Goal: Information Seeking & Learning: Learn about a topic

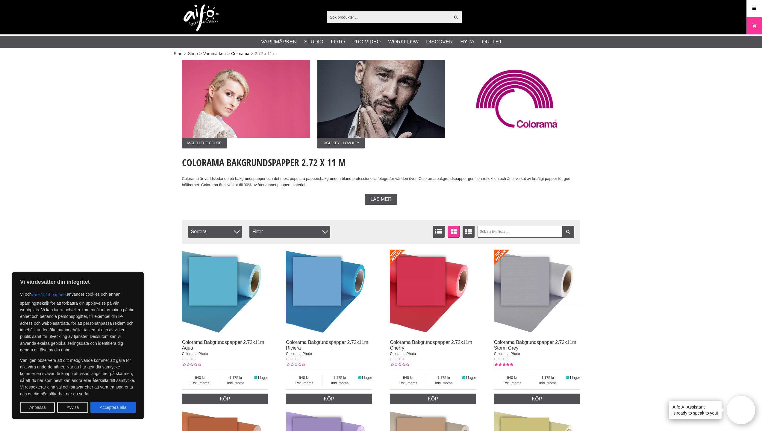
click at [241, 53] on link "Colorama" at bounding box center [240, 54] width 18 height 6
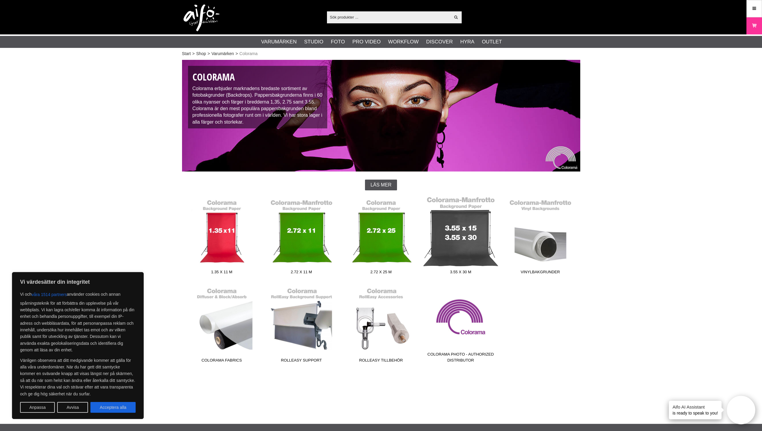
click at [459, 239] on link "3.55 x 30 m" at bounding box center [461, 236] width 80 height 81
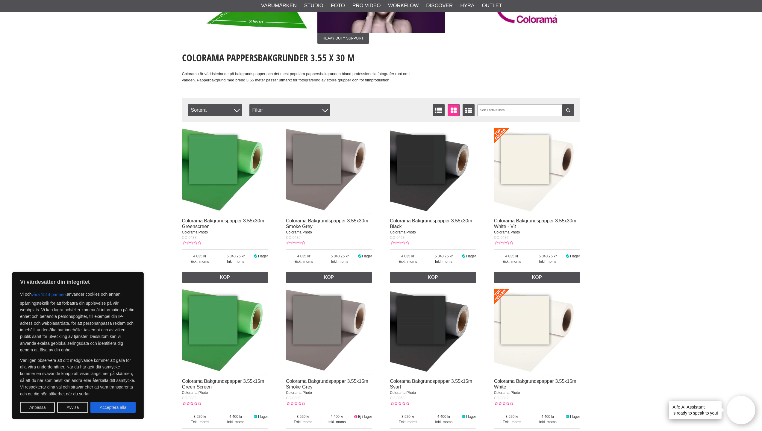
scroll to position [145, 0]
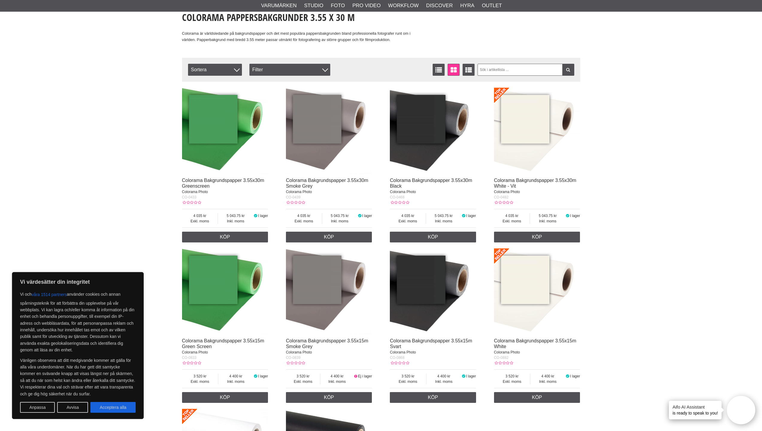
click at [541, 278] on img at bounding box center [537, 292] width 86 height 86
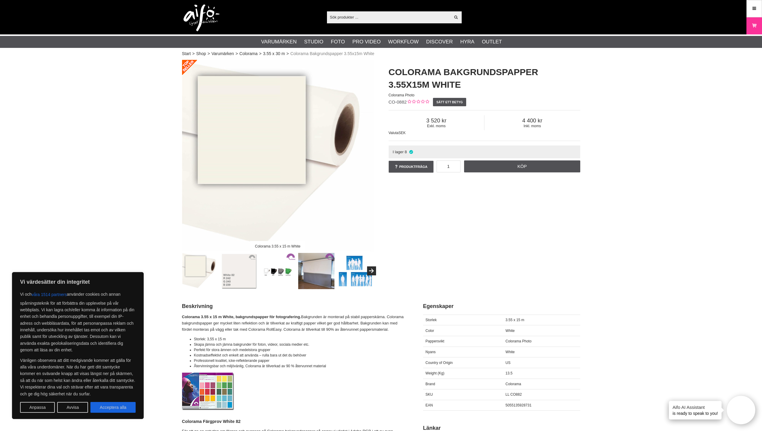
click at [322, 275] on img at bounding box center [316, 271] width 36 height 36
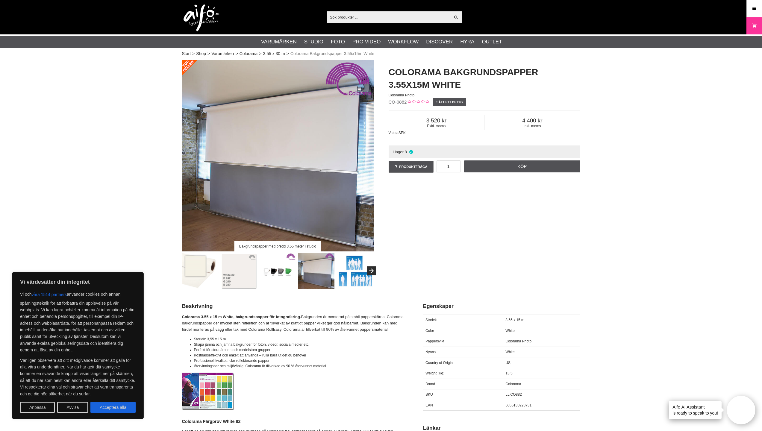
click at [326, 105] on img at bounding box center [278, 156] width 192 height 192
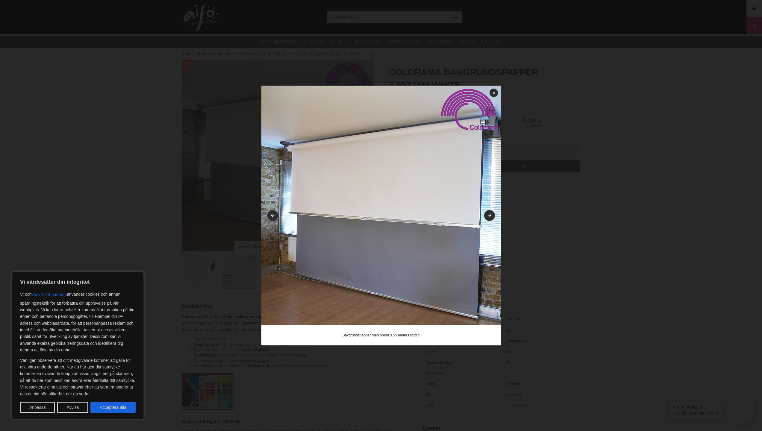
click at [475, 118] on img at bounding box center [381, 206] width 240 height 240
click at [494, 94] on icon at bounding box center [494, 92] width 2 height 3
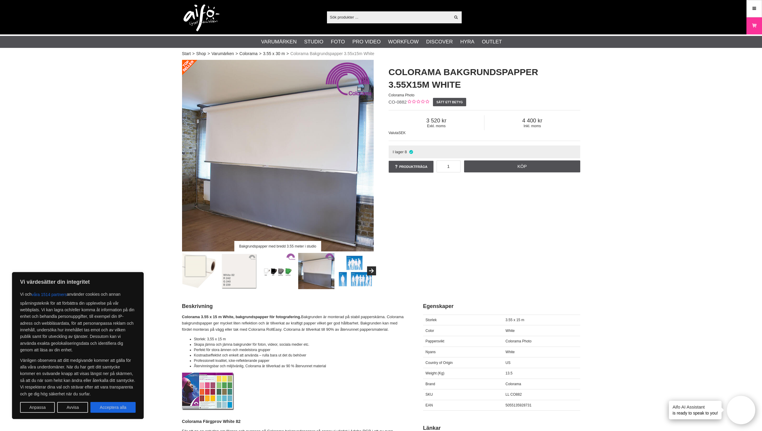
scroll to position [72, 0]
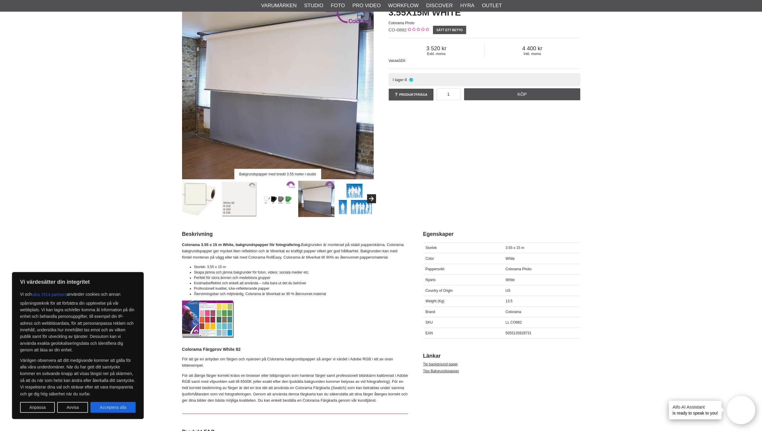
click at [357, 196] on img at bounding box center [355, 199] width 36 height 36
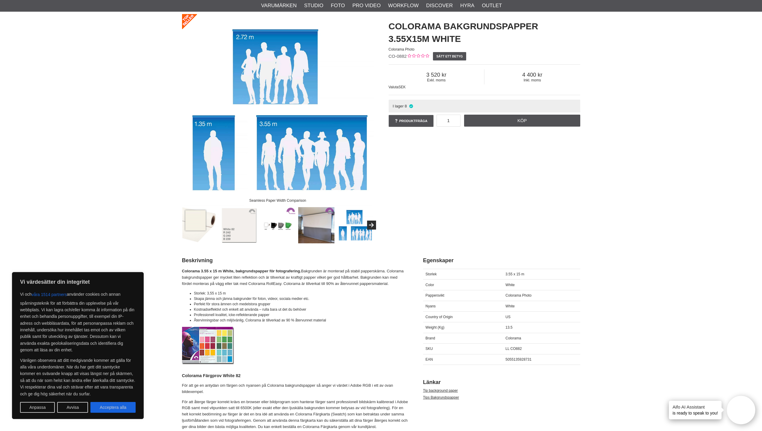
scroll to position [0, 0]
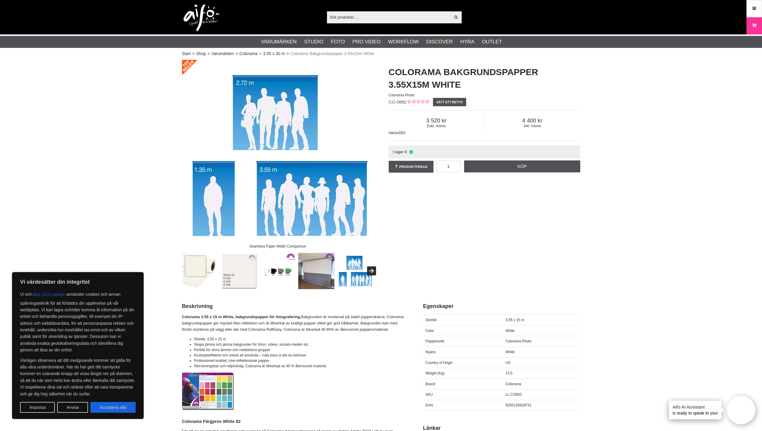
click at [332, 191] on img at bounding box center [278, 156] width 192 height 192
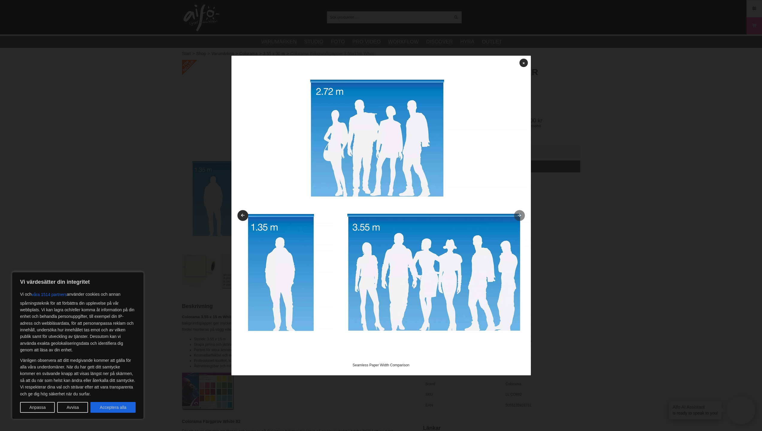
click at [518, 214] on icon at bounding box center [519, 216] width 5 height 4
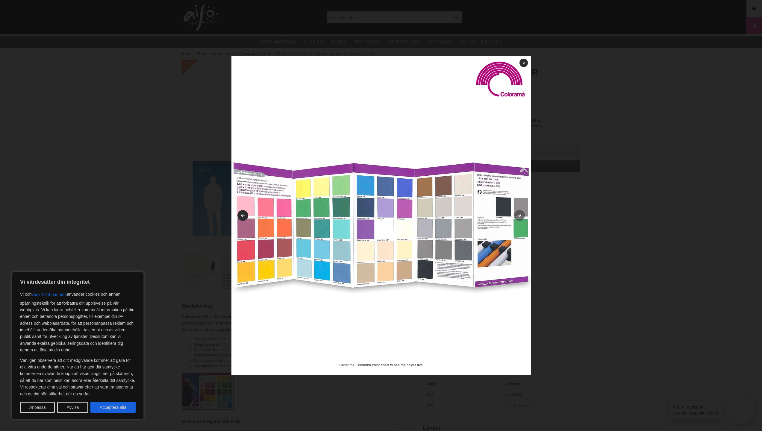
click at [518, 214] on icon at bounding box center [519, 216] width 5 height 4
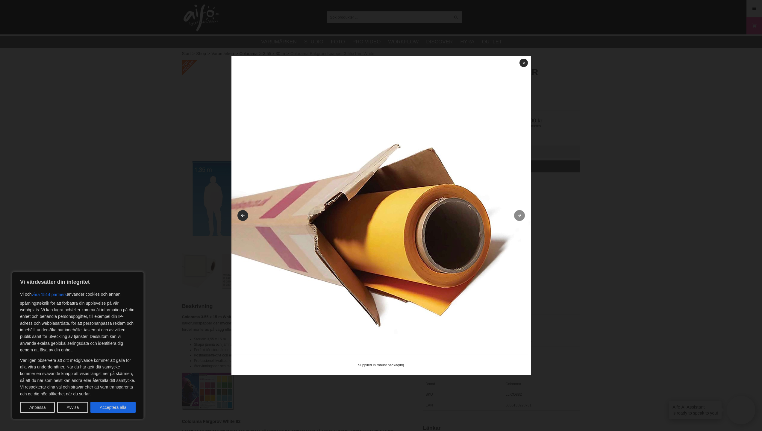
click at [518, 214] on icon at bounding box center [519, 216] width 5 height 4
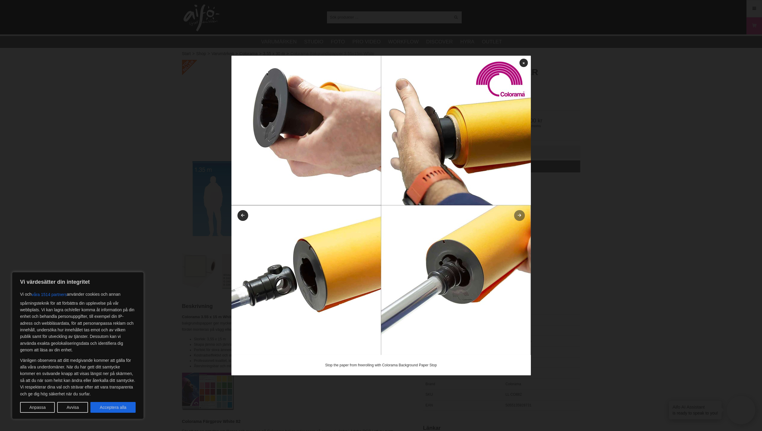
click at [518, 214] on link at bounding box center [519, 215] width 11 height 11
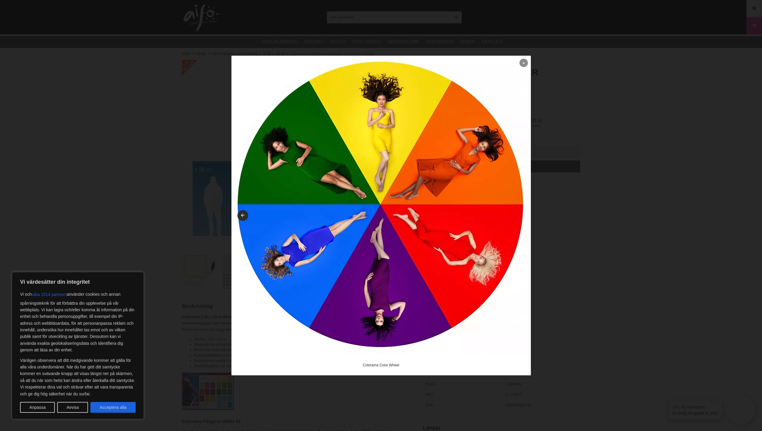
click at [521, 64] on link at bounding box center [524, 63] width 8 height 8
